Goal: Navigation & Orientation: Find specific page/section

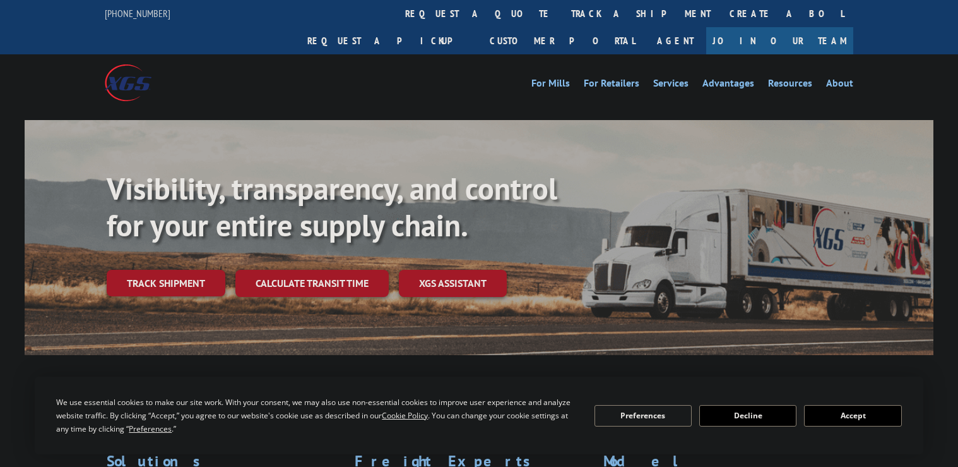
click at [645, 27] on link "Customer Portal" at bounding box center [562, 40] width 164 height 27
click at [785, 78] on link "Resources" at bounding box center [790, 85] width 44 height 14
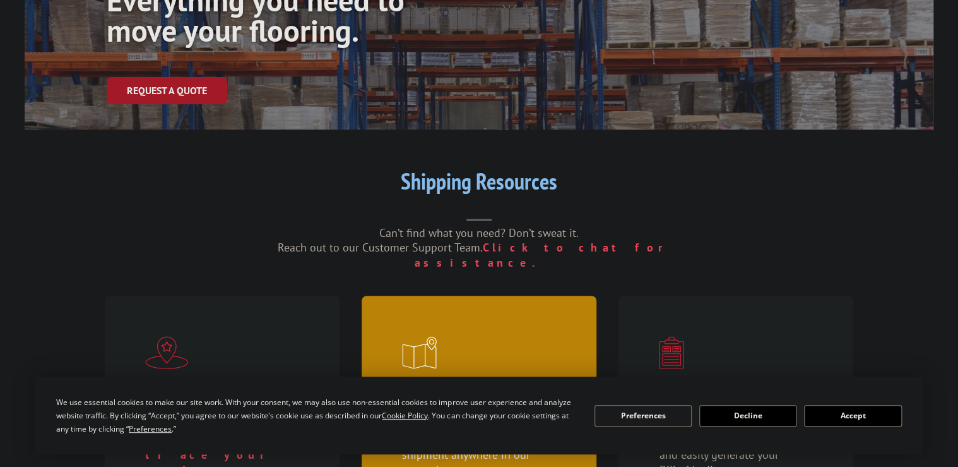
scroll to position [303, 0]
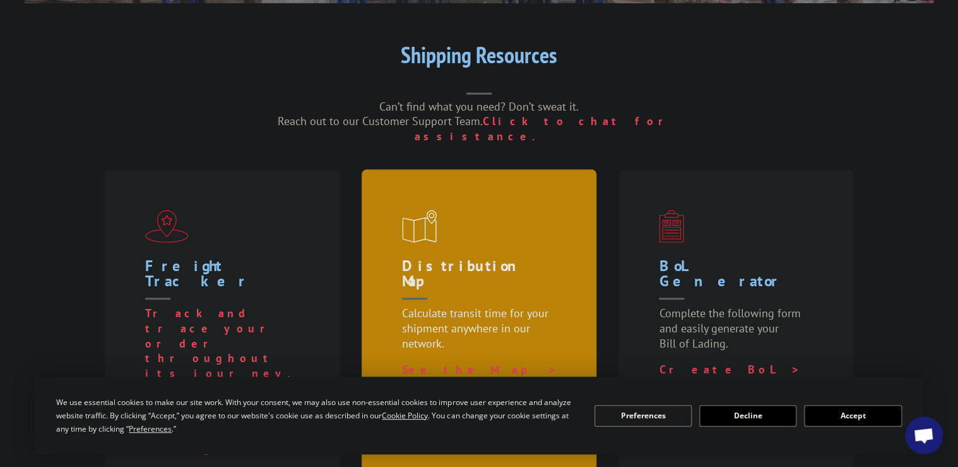
click at [419, 258] on h1 "Distribution Map" at bounding box center [481, 281] width 159 height 47
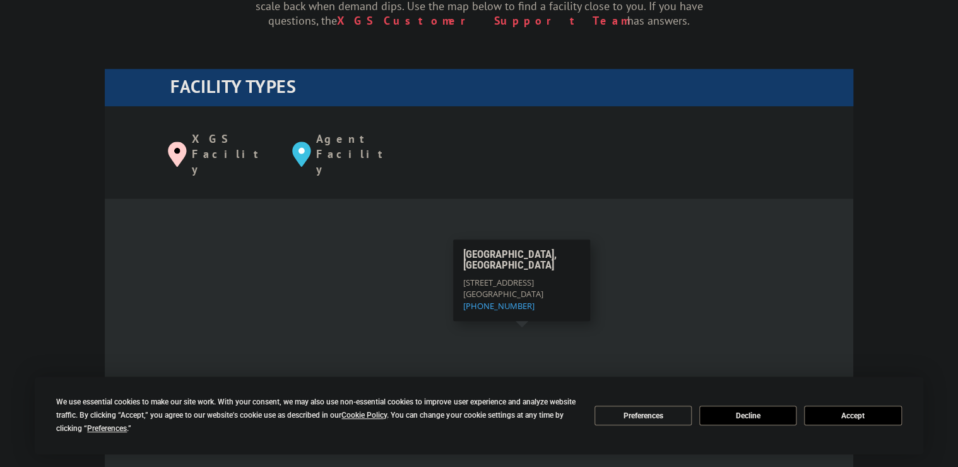
scroll to position [504, 0]
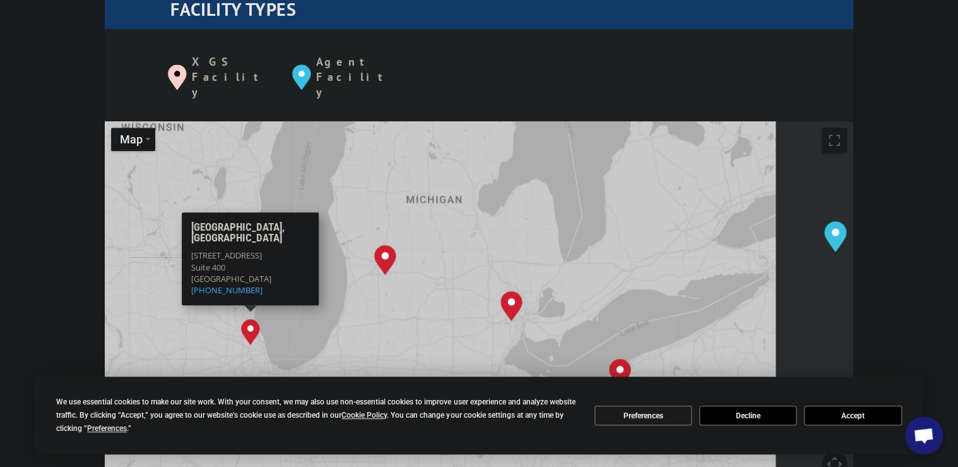
drag, startPoint x: 566, startPoint y: 307, endPoint x: 381, endPoint y: 243, distance: 195.9
click at [359, 247] on div "Albuquerque, NM Baltimore, MD Boise, ID Charlotte, NC Chicago, IL Chino, CA Cle…" at bounding box center [479, 328] width 749 height 415
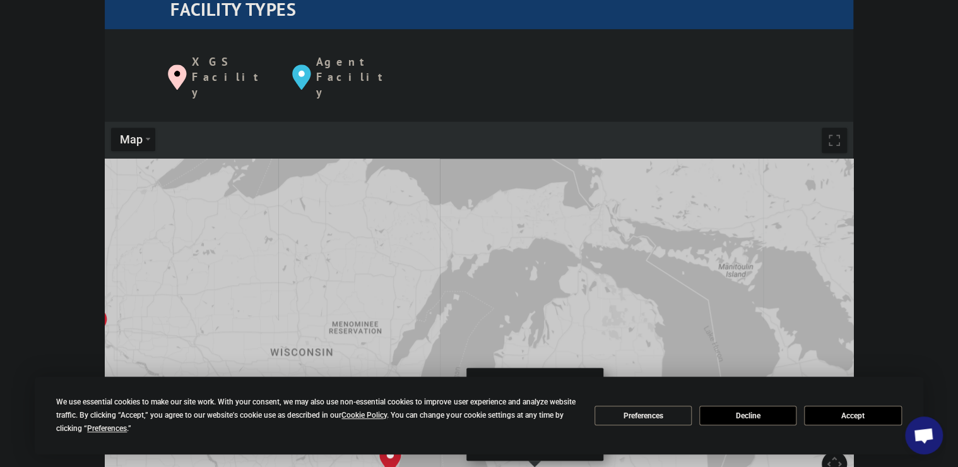
drag, startPoint x: 527, startPoint y: 445, endPoint x: 535, endPoint y: 451, distance: 10.4
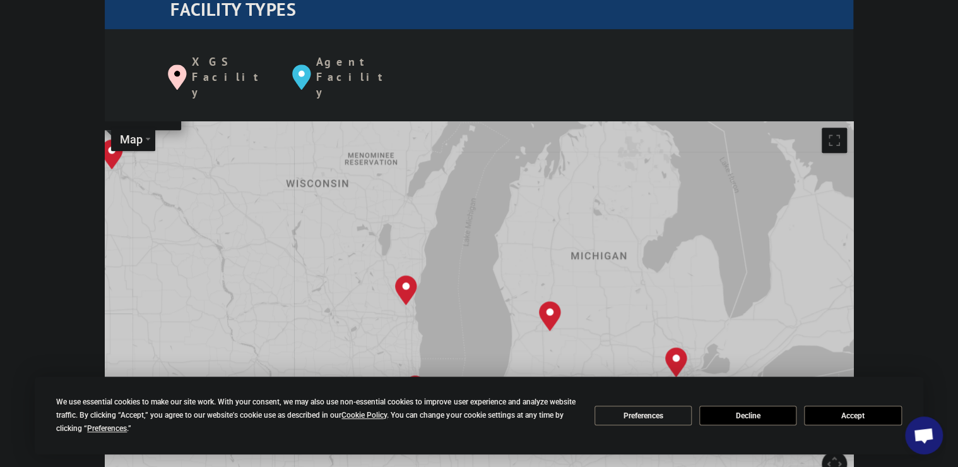
drag, startPoint x: 396, startPoint y: 266, endPoint x: 273, endPoint y: 104, distance: 203.2
click at [244, 121] on div "Albuquerque, NM Baltimore, MD Boise, ID Charlotte, NC Chicago, IL Chino, CA Cle…" at bounding box center [479, 328] width 749 height 415
